Goal: Transaction & Acquisition: Purchase product/service

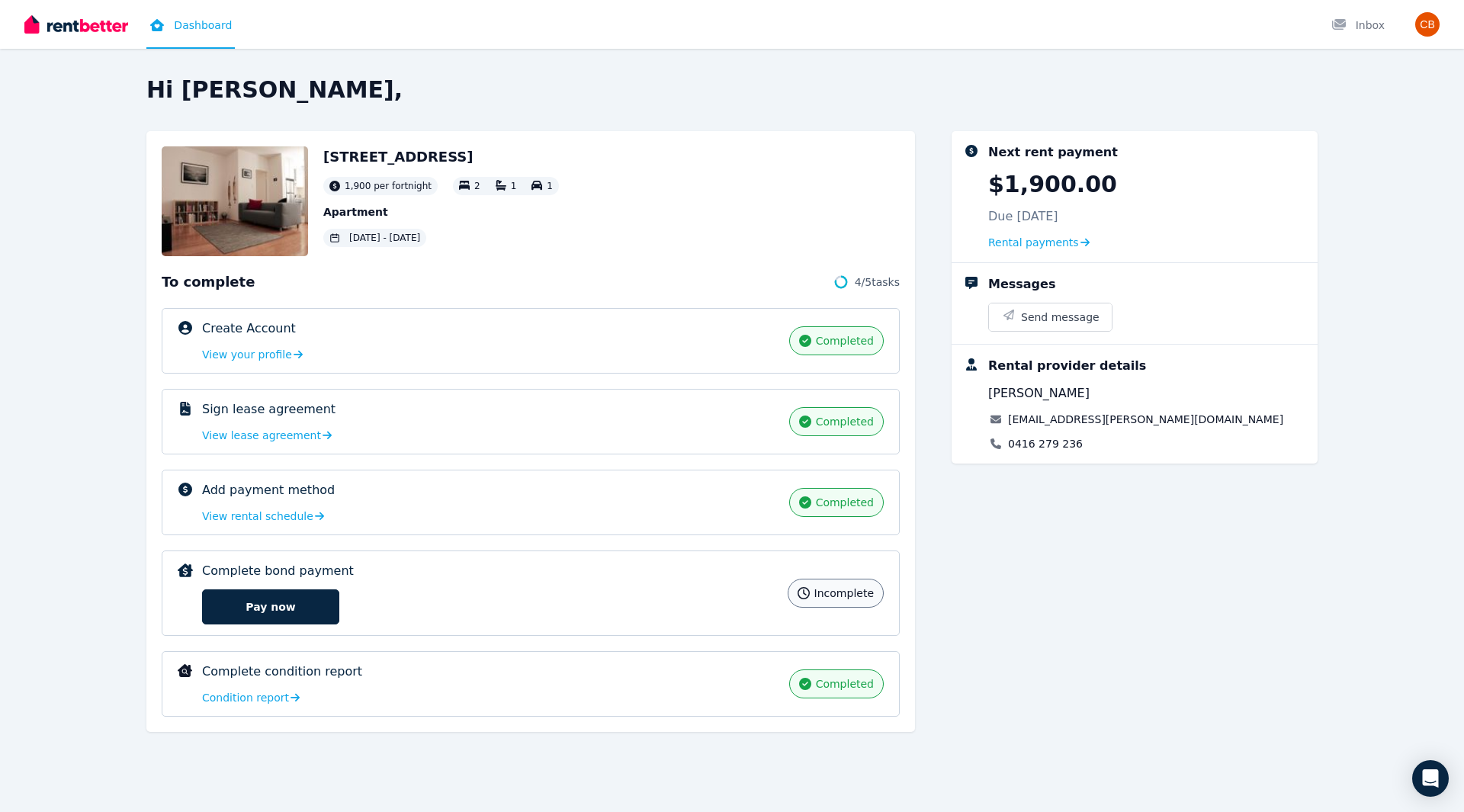
click at [250, 621] on button "Pay now" at bounding box center [270, 607] width 138 height 35
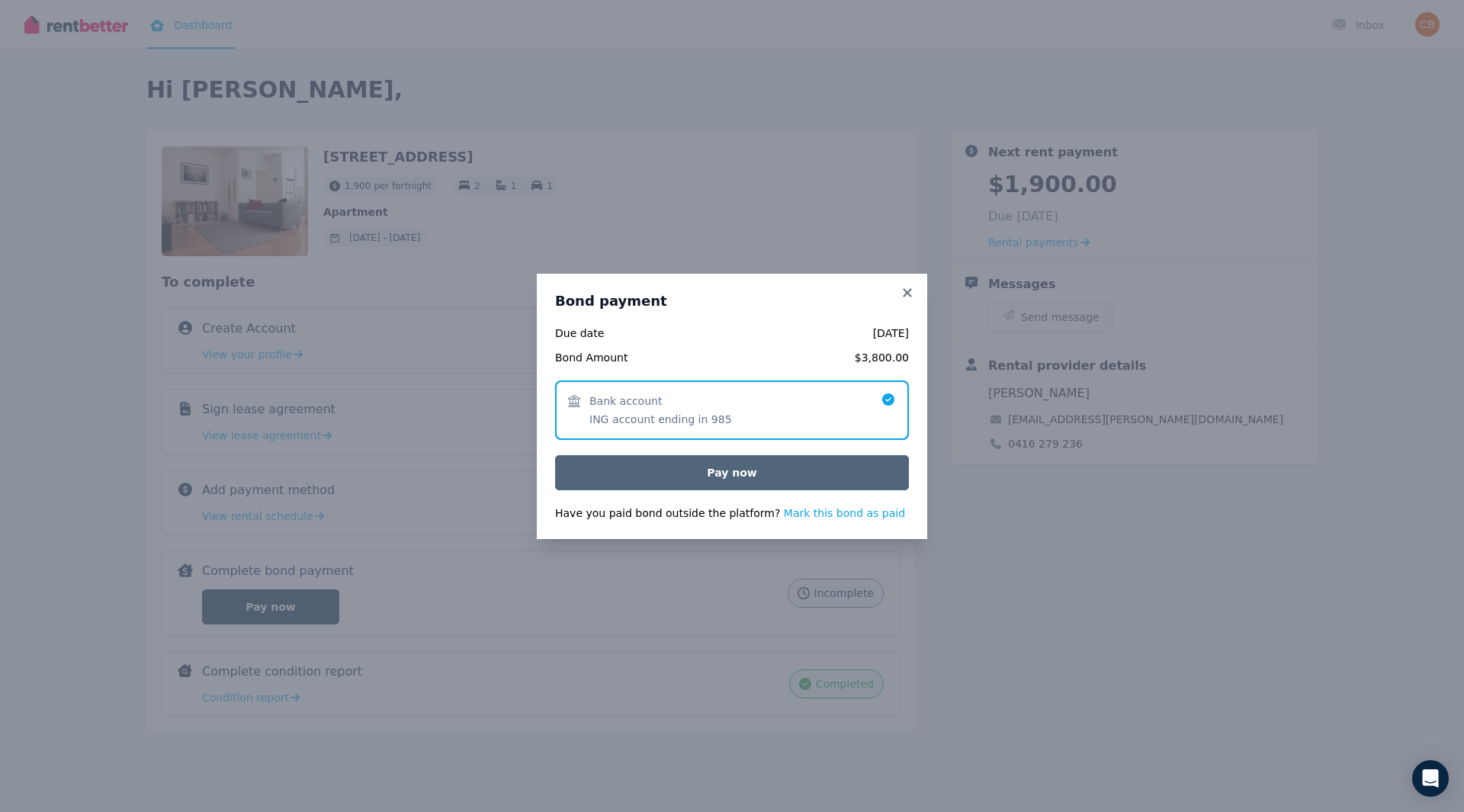
click at [714, 472] on button "Pay now" at bounding box center [732, 473] width 353 height 35
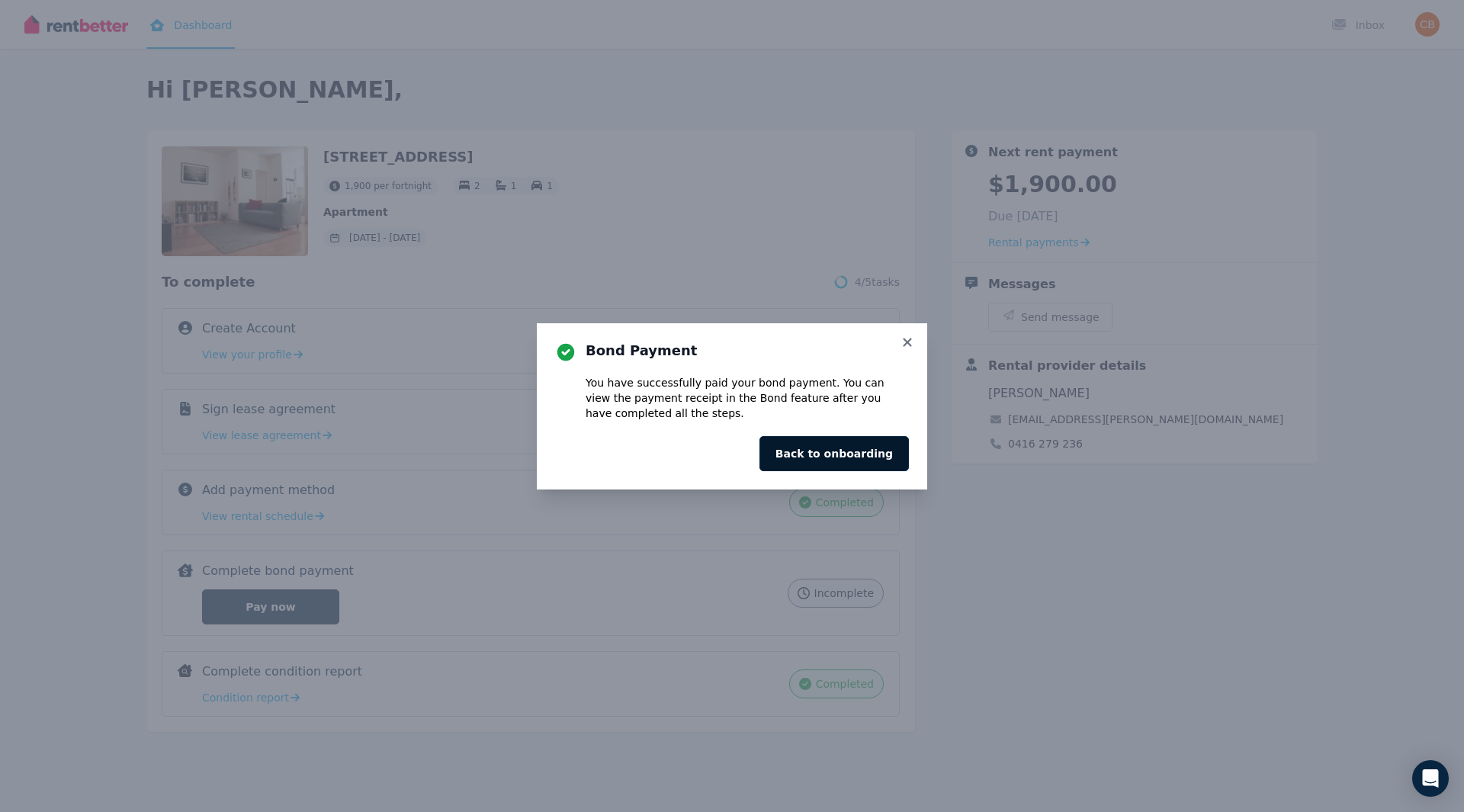
click at [841, 459] on button "Back to onboarding" at bounding box center [834, 454] width 149 height 35
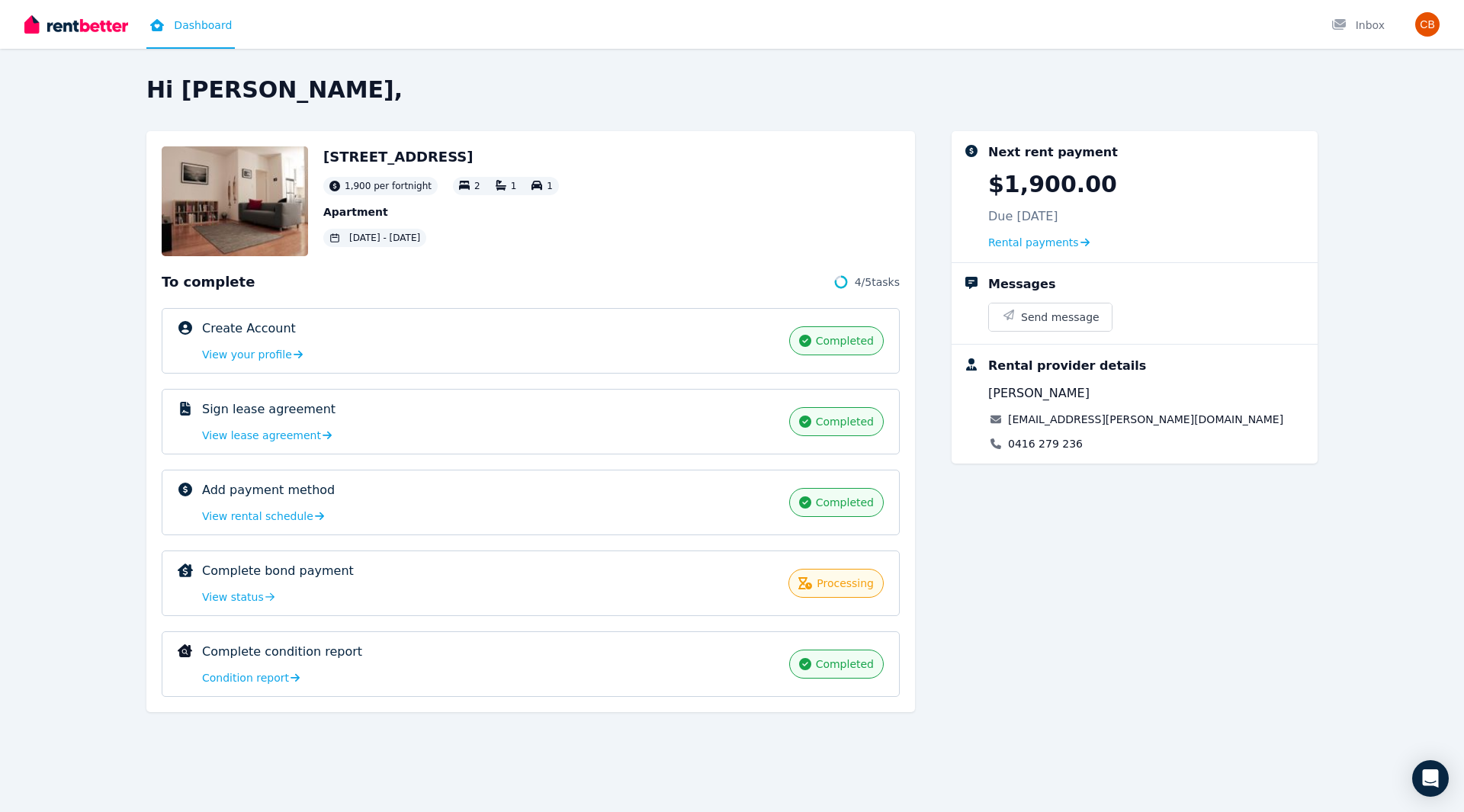
click at [79, 35] on img at bounding box center [76, 24] width 103 height 23
